Goal: Find specific page/section: Find specific page/section

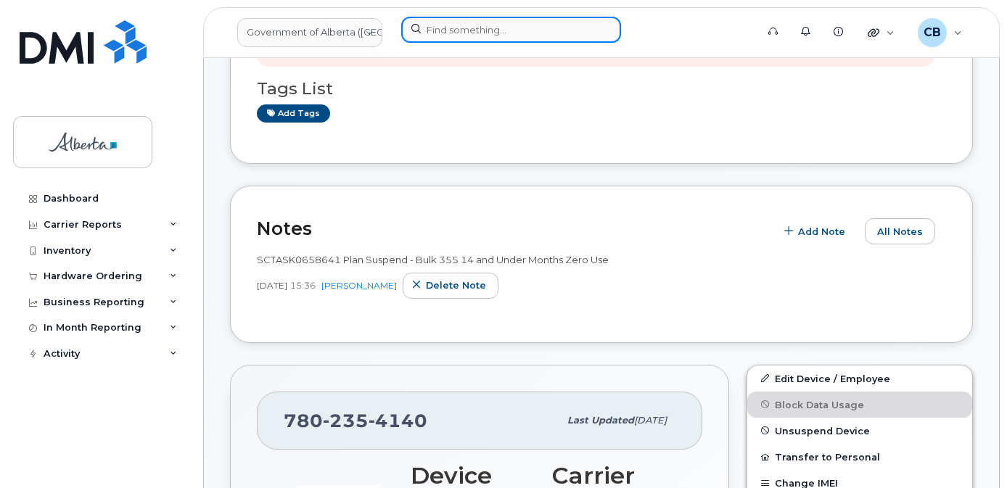
click at [478, 28] on input at bounding box center [511, 30] width 220 height 26
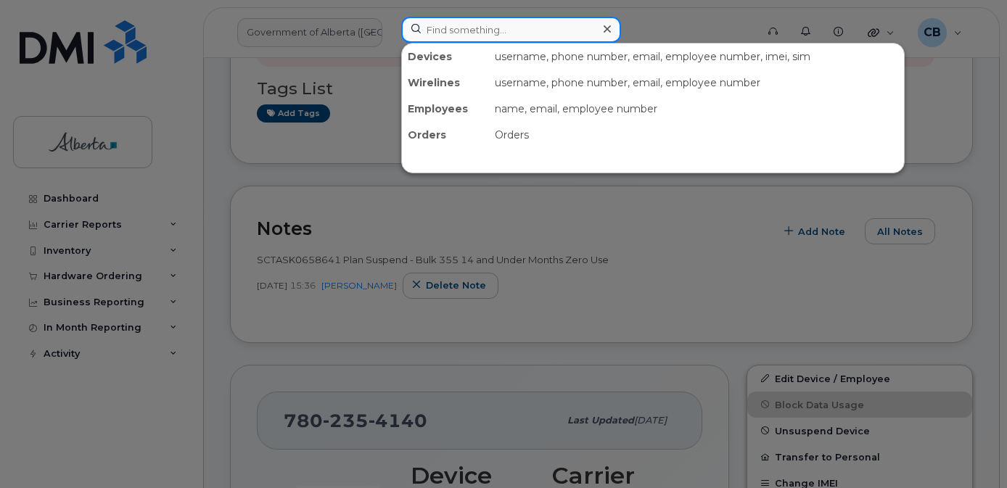
scroll to position [290, 0]
click at [476, 30] on input at bounding box center [511, 30] width 220 height 26
paste input "4033314848"
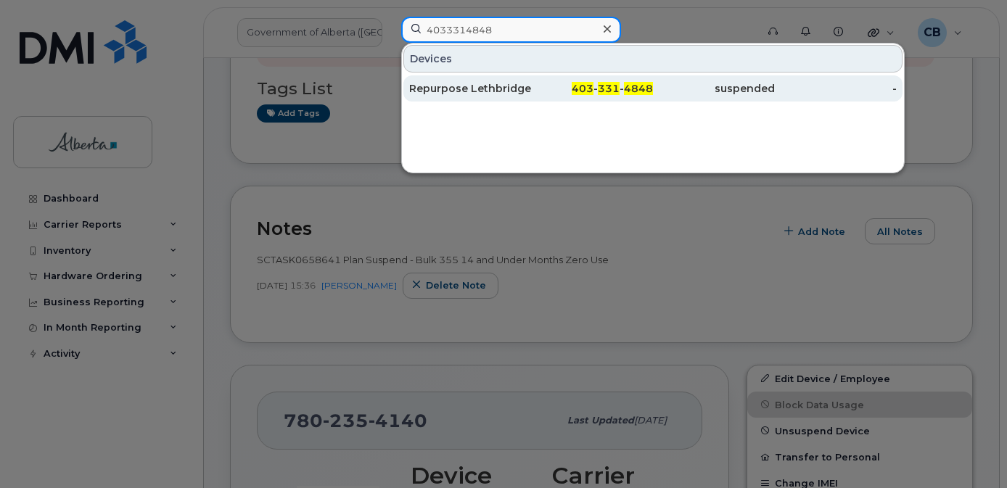
type input "4033314848"
click at [475, 81] on div "Repurpose Lethbridge" at bounding box center [470, 88] width 122 height 26
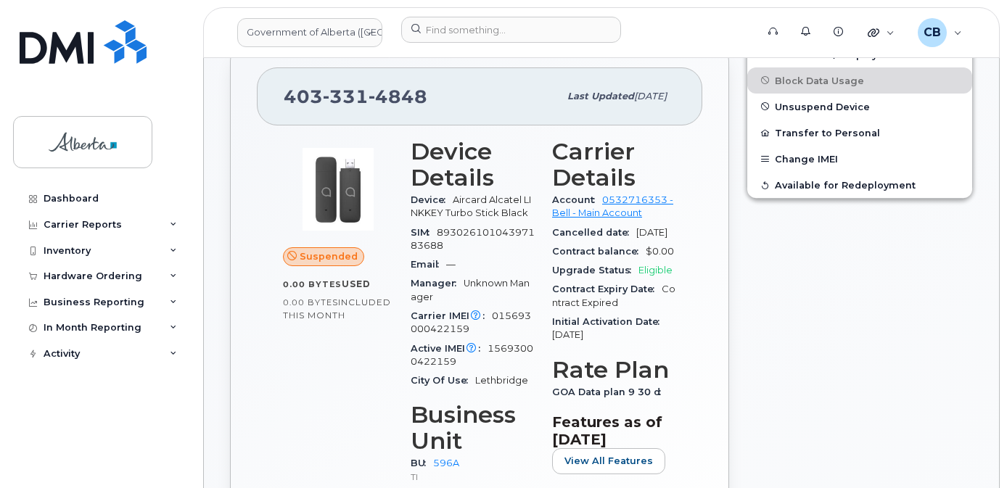
scroll to position [435, 0]
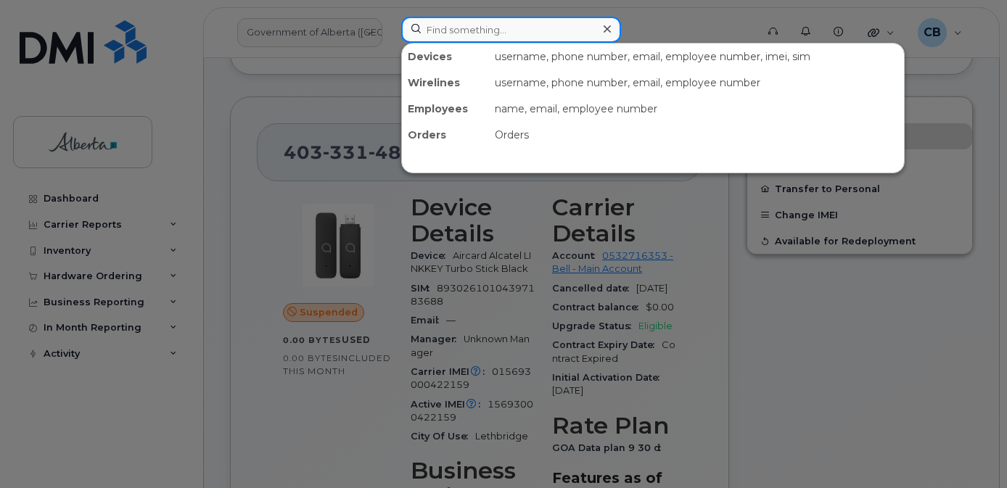
click at [458, 25] on input at bounding box center [511, 30] width 220 height 26
paste input "7802385182"
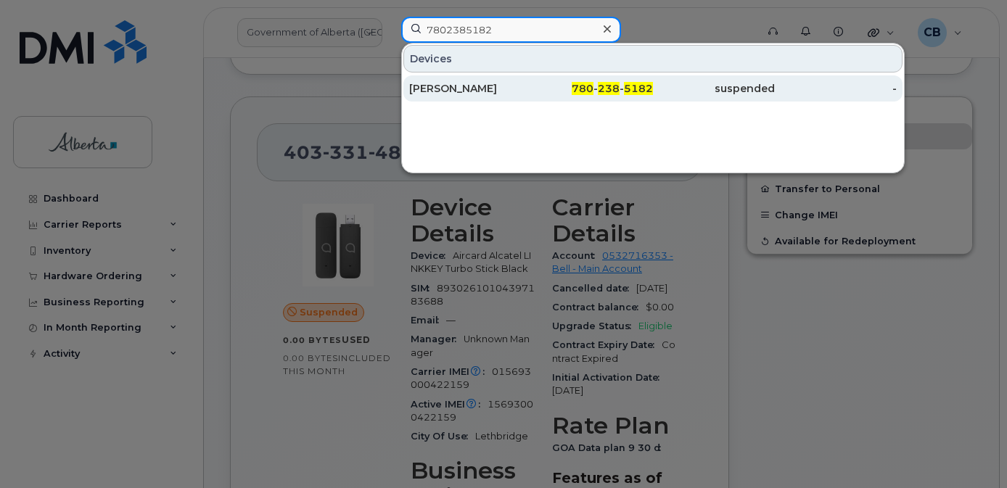
type input "7802385182"
click at [460, 91] on div "[PERSON_NAME]" at bounding box center [470, 88] width 122 height 15
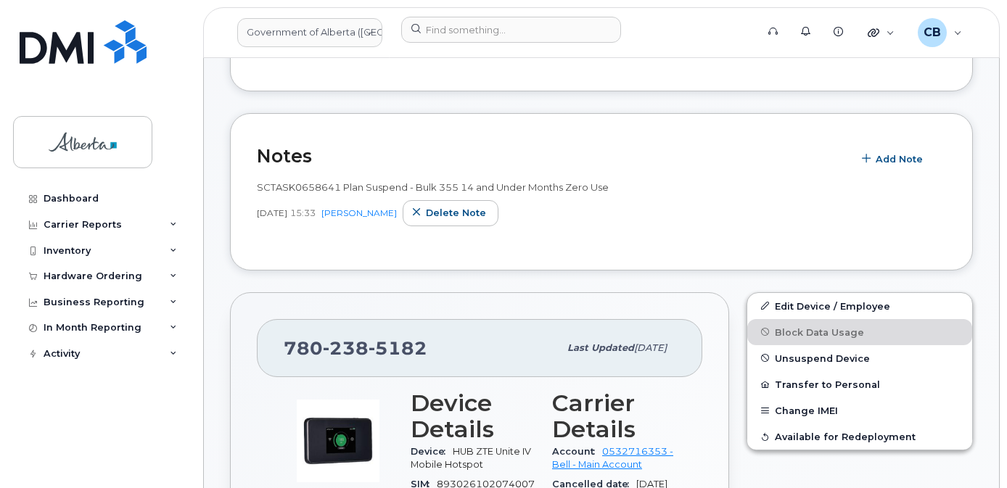
scroll to position [290, 0]
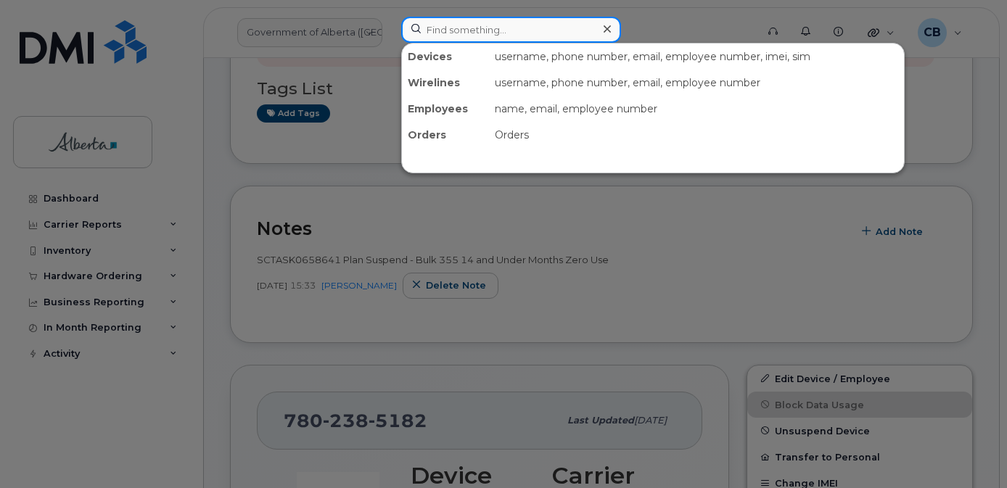
click at [487, 29] on input at bounding box center [511, 30] width 220 height 26
paste input "5873350218"
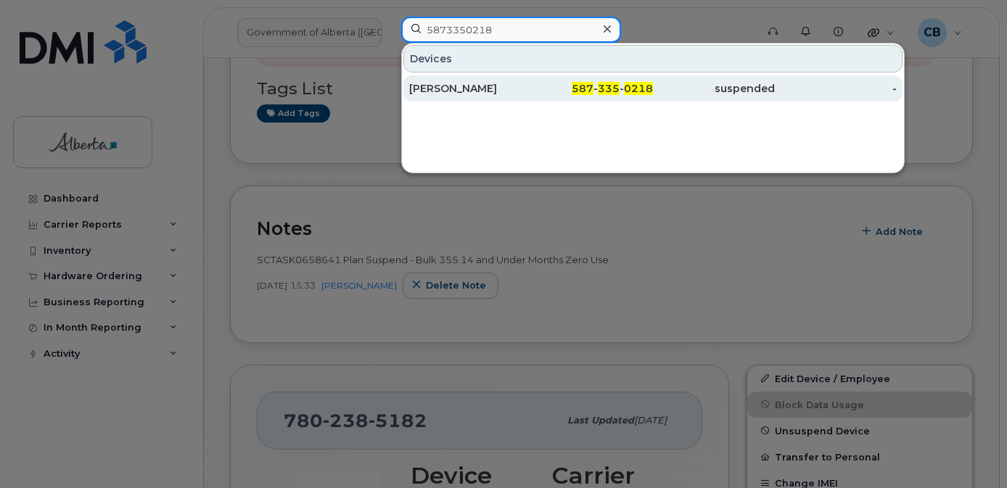
type input "5873350218"
click at [452, 86] on div "Shari Smith" at bounding box center [470, 88] width 122 height 15
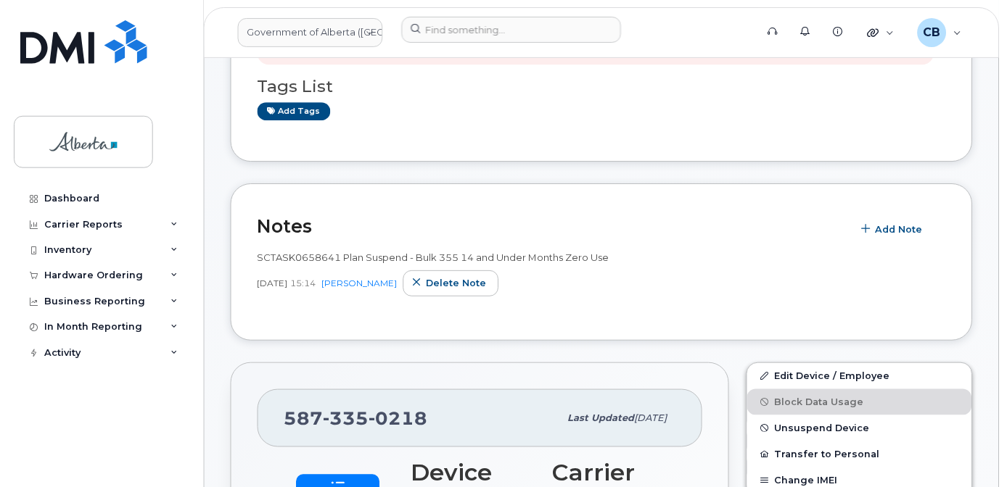
scroll to position [290, 0]
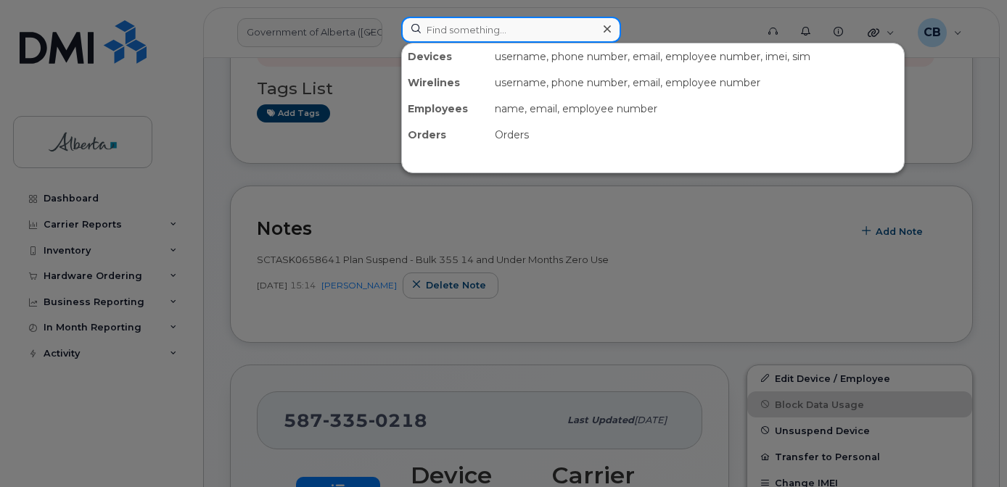
click at [466, 27] on input at bounding box center [511, 30] width 220 height 26
paste input "7803406683"
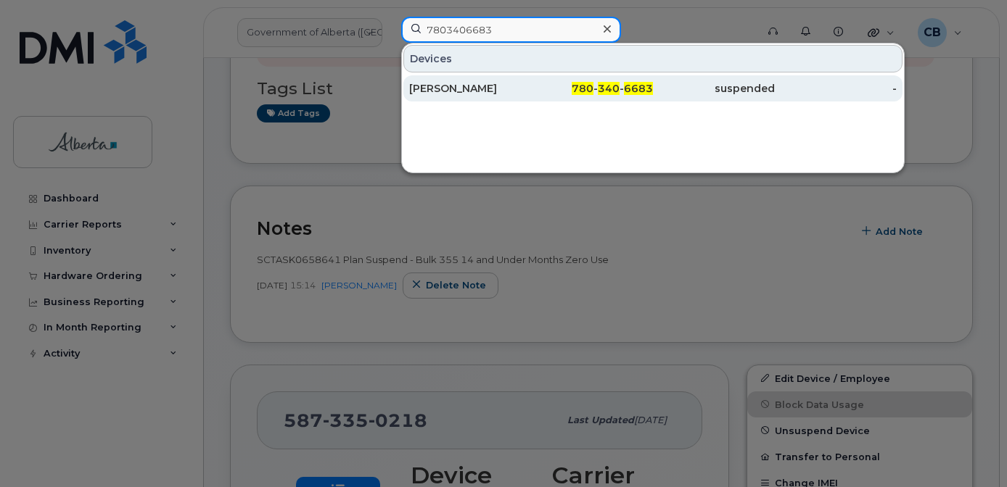
type input "7803406683"
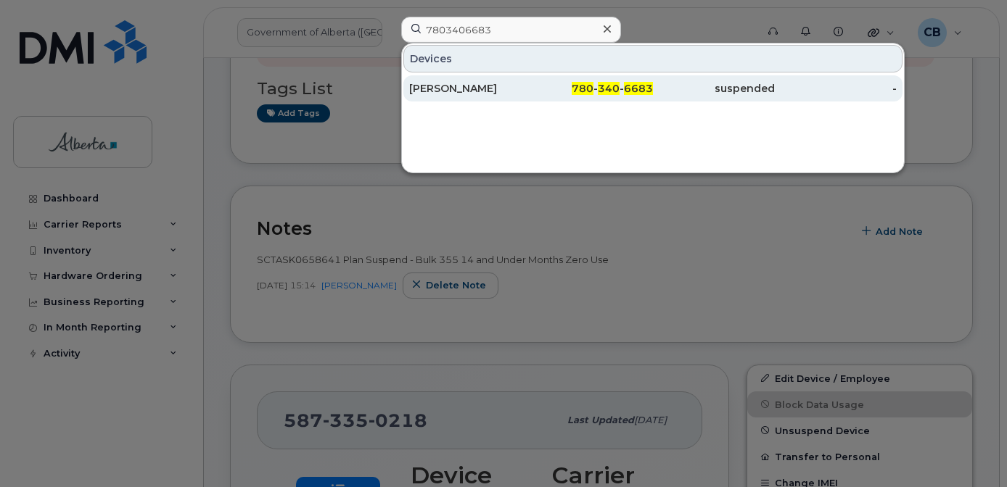
click at [460, 83] on div "Rhonda Blachford" at bounding box center [470, 88] width 122 height 15
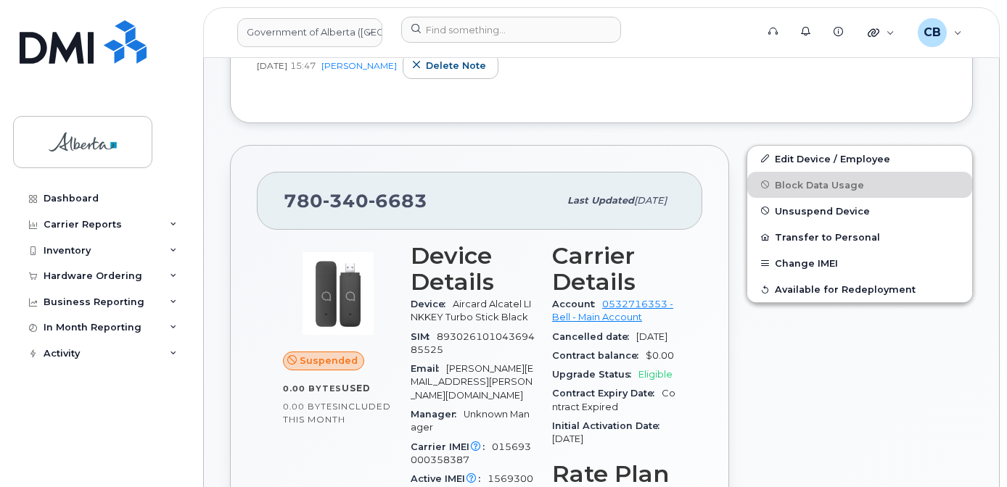
scroll to position [508, 0]
